Goal: Navigation & Orientation: Find specific page/section

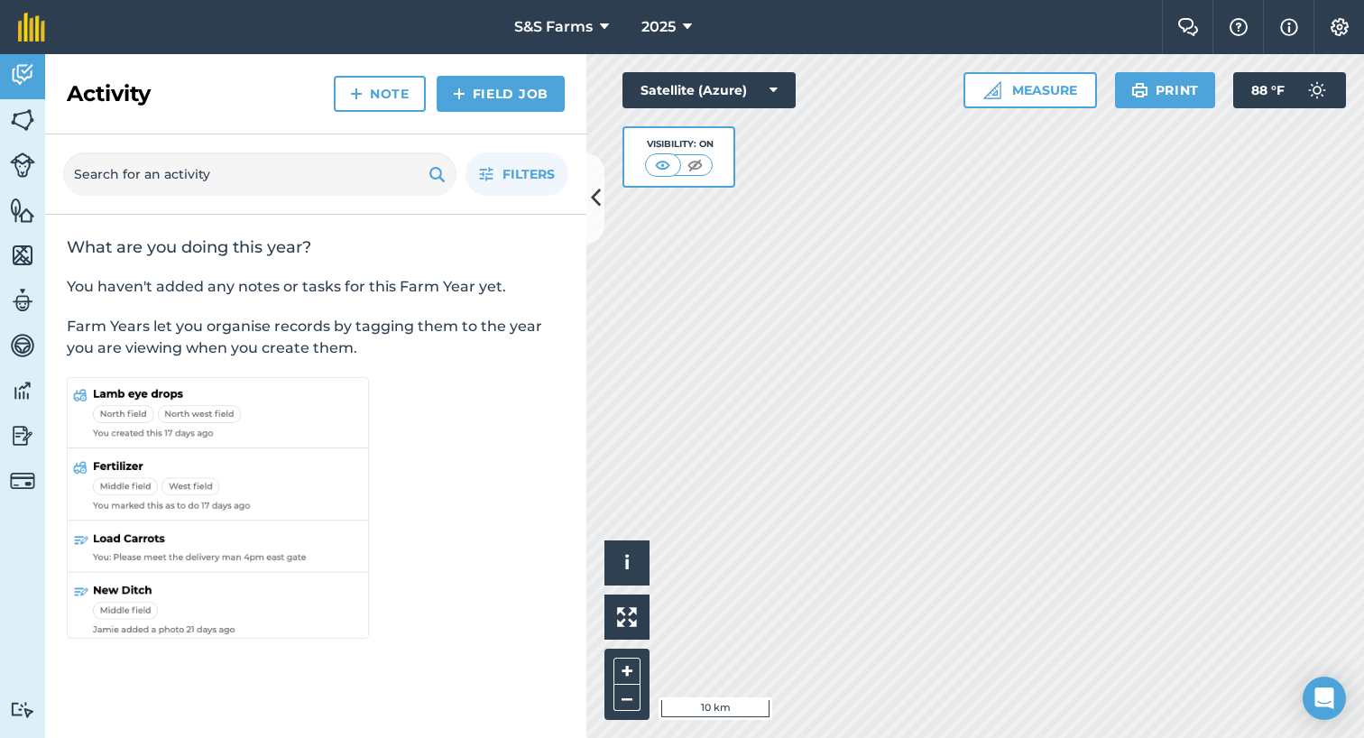
click at [602, 204] on button at bounding box center [596, 198] width 18 height 90
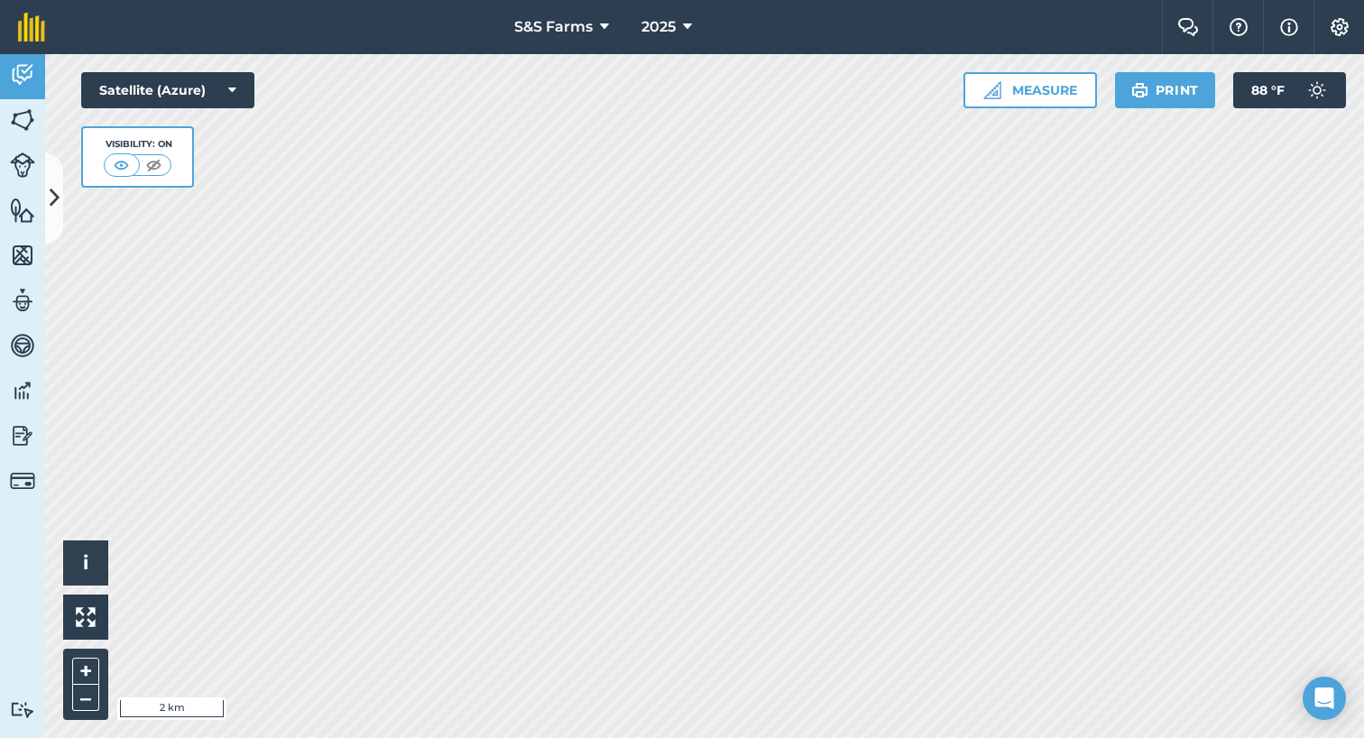
click at [645, 11] on div "S&S Farms 2025 Farm Chat Help Info Settings S&S Farms - 2025 Reproduced with th…" at bounding box center [682, 369] width 1364 height 738
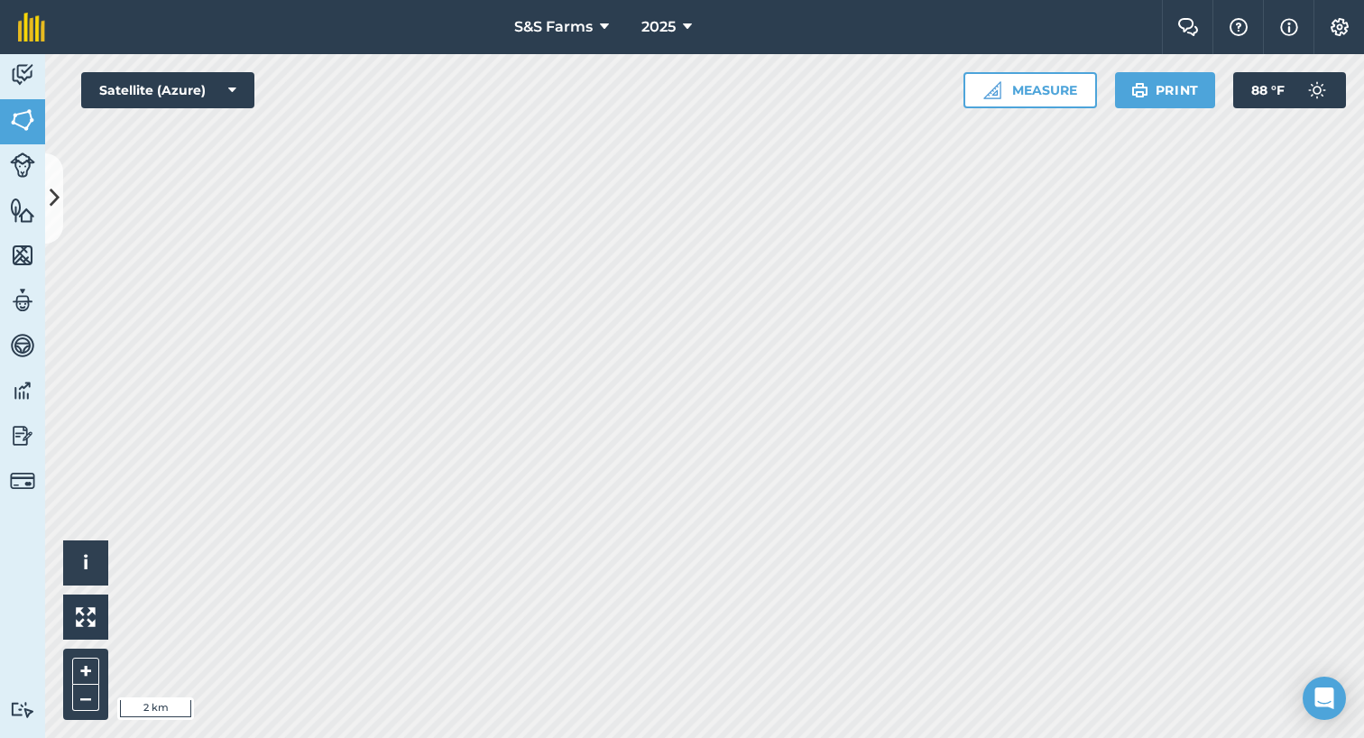
click at [51, 195] on icon at bounding box center [55, 198] width 10 height 32
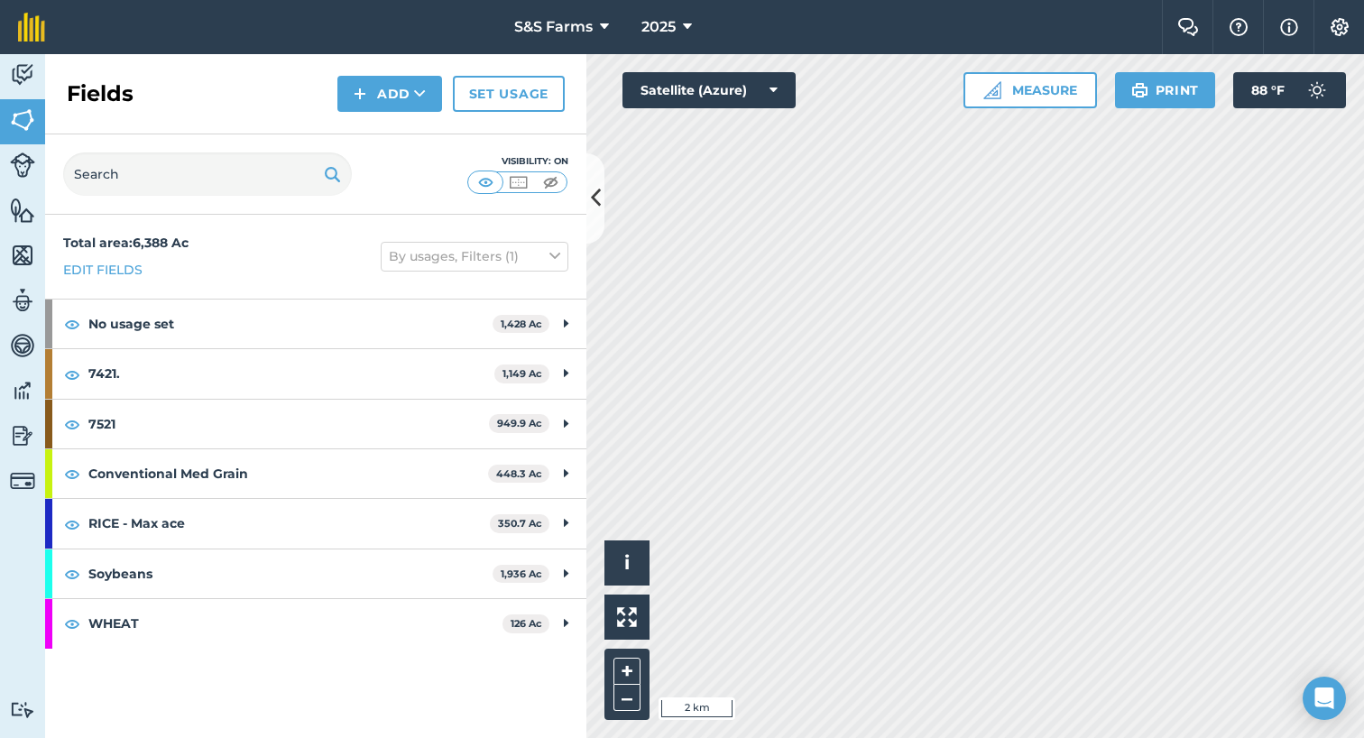
click at [601, 219] on button at bounding box center [596, 198] width 18 height 90
